Goal: Navigation & Orientation: Find specific page/section

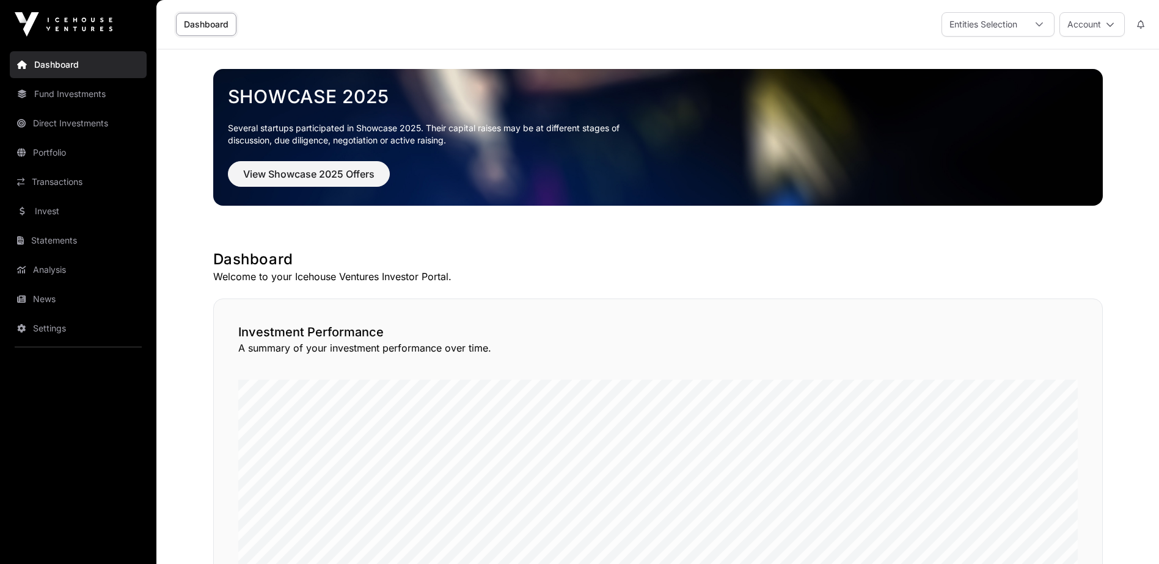
click at [56, 186] on link "Transactions" at bounding box center [78, 182] width 137 height 27
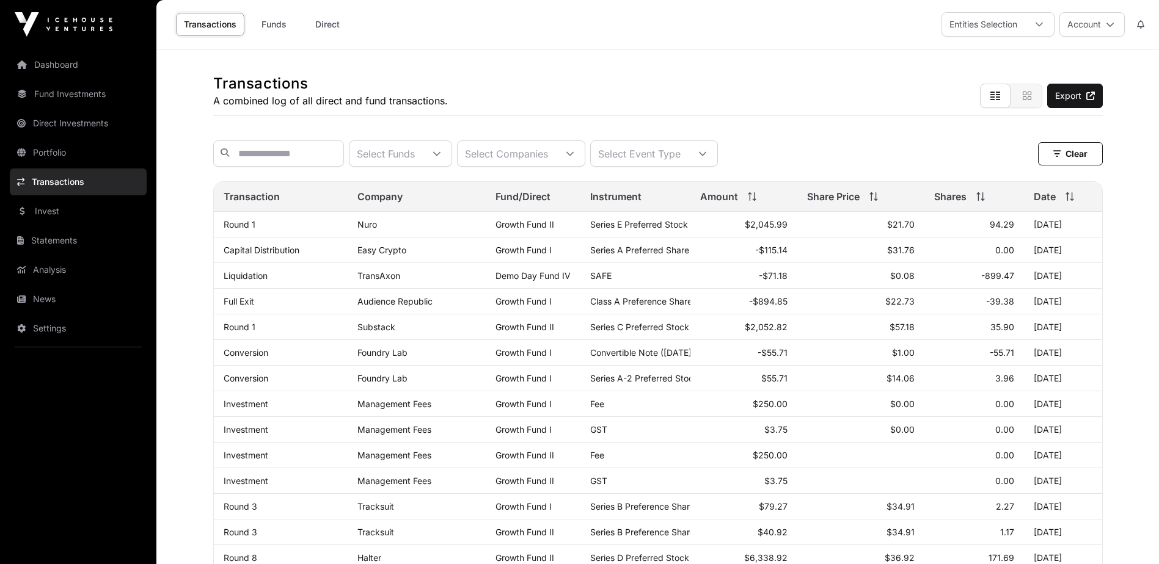
click at [52, 147] on link "Portfolio" at bounding box center [78, 152] width 137 height 27
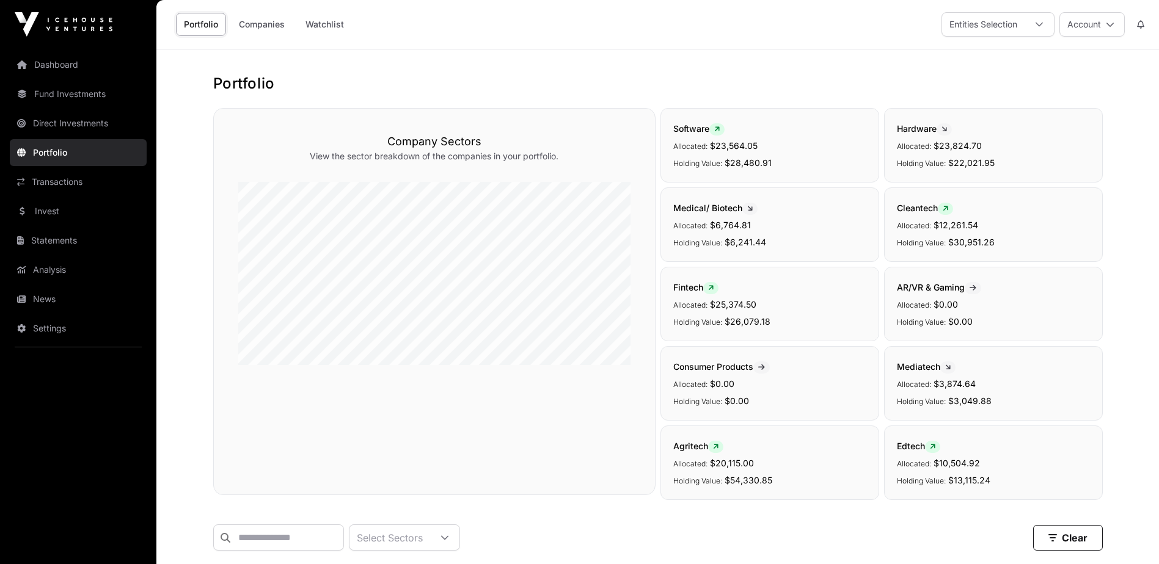
click at [1113, 23] on icon at bounding box center [1110, 24] width 9 height 9
click at [1034, 170] on link "Sign Out" at bounding box center [1046, 181] width 150 height 22
